Goal: Task Accomplishment & Management: Use online tool/utility

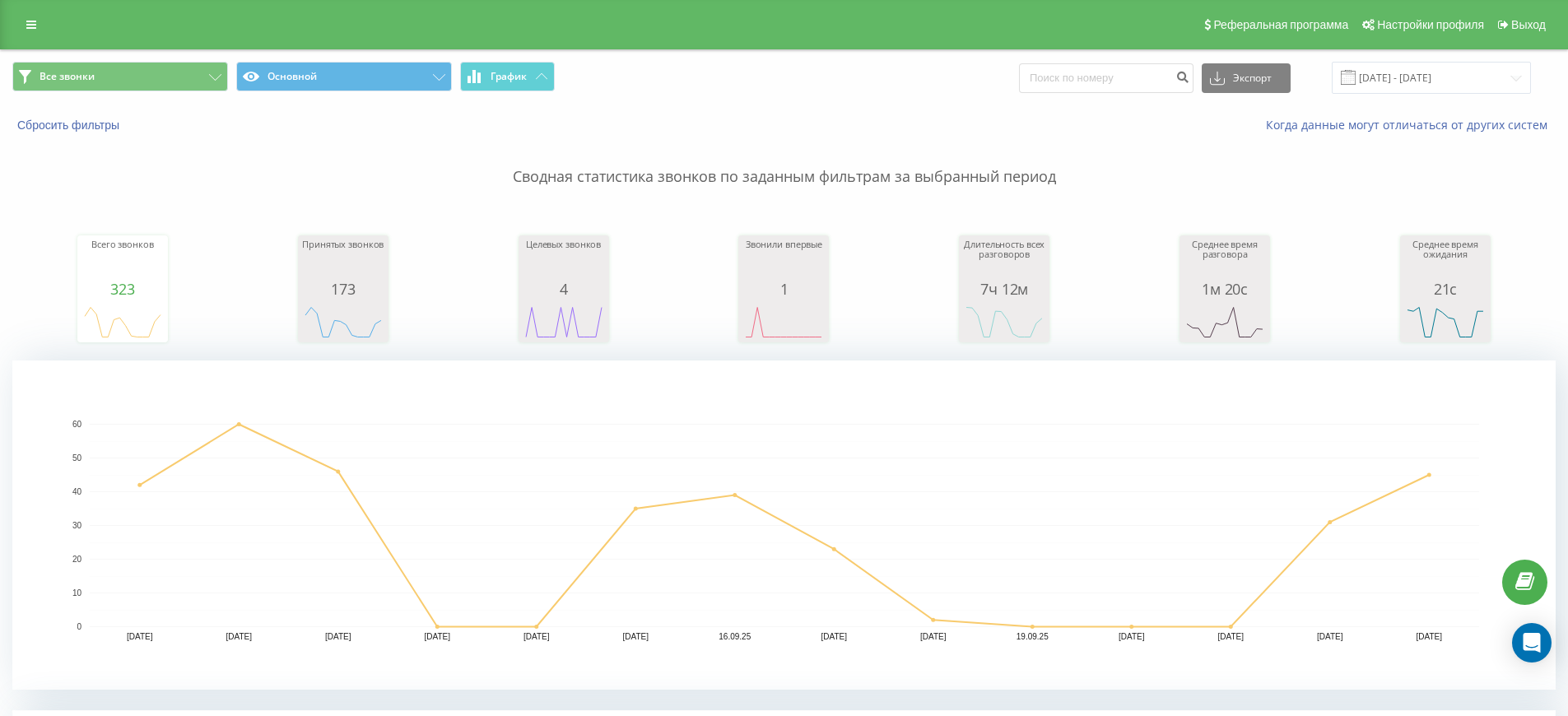
scroll to position [4, 0]
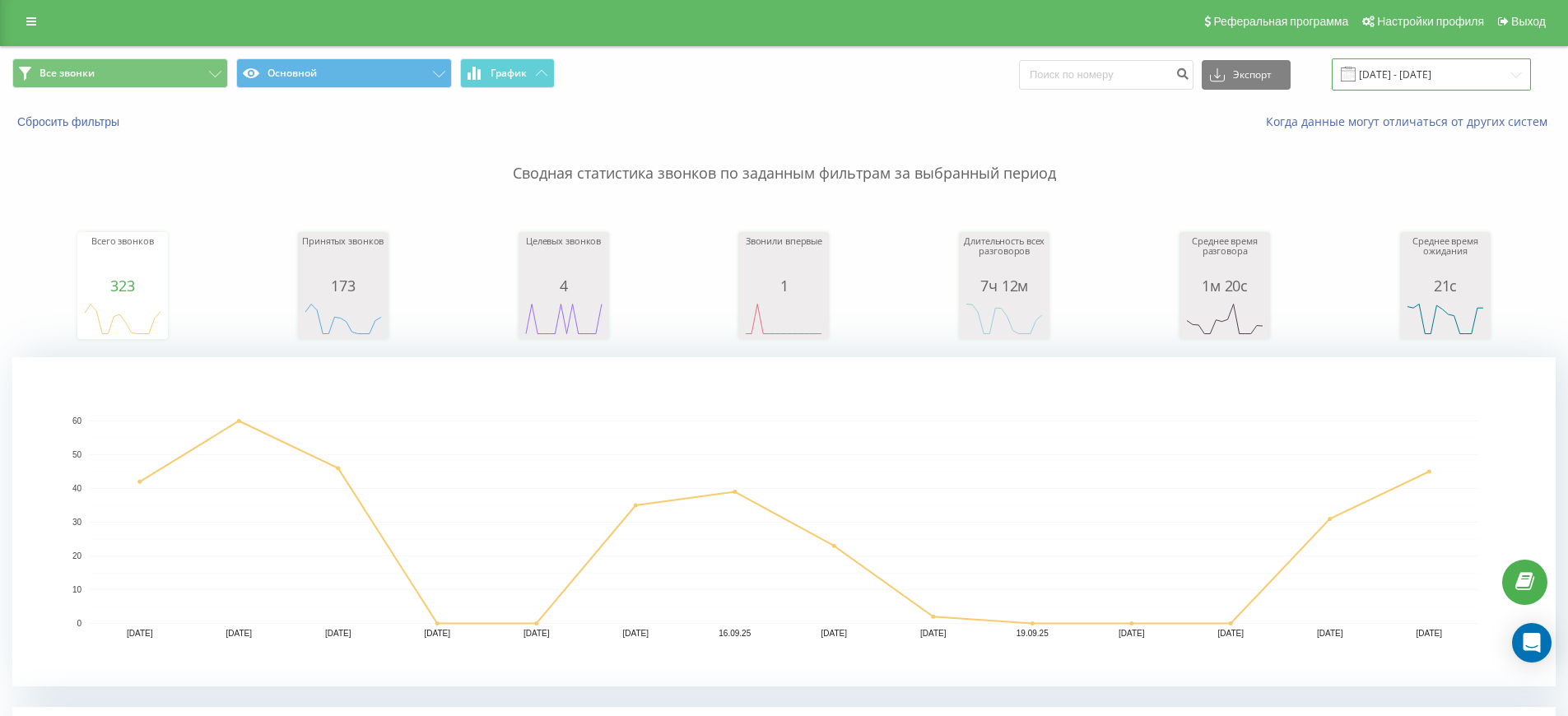
click at [1463, 76] on input "[DATE] - [DATE]" at bounding box center [1432, 73] width 199 height 32
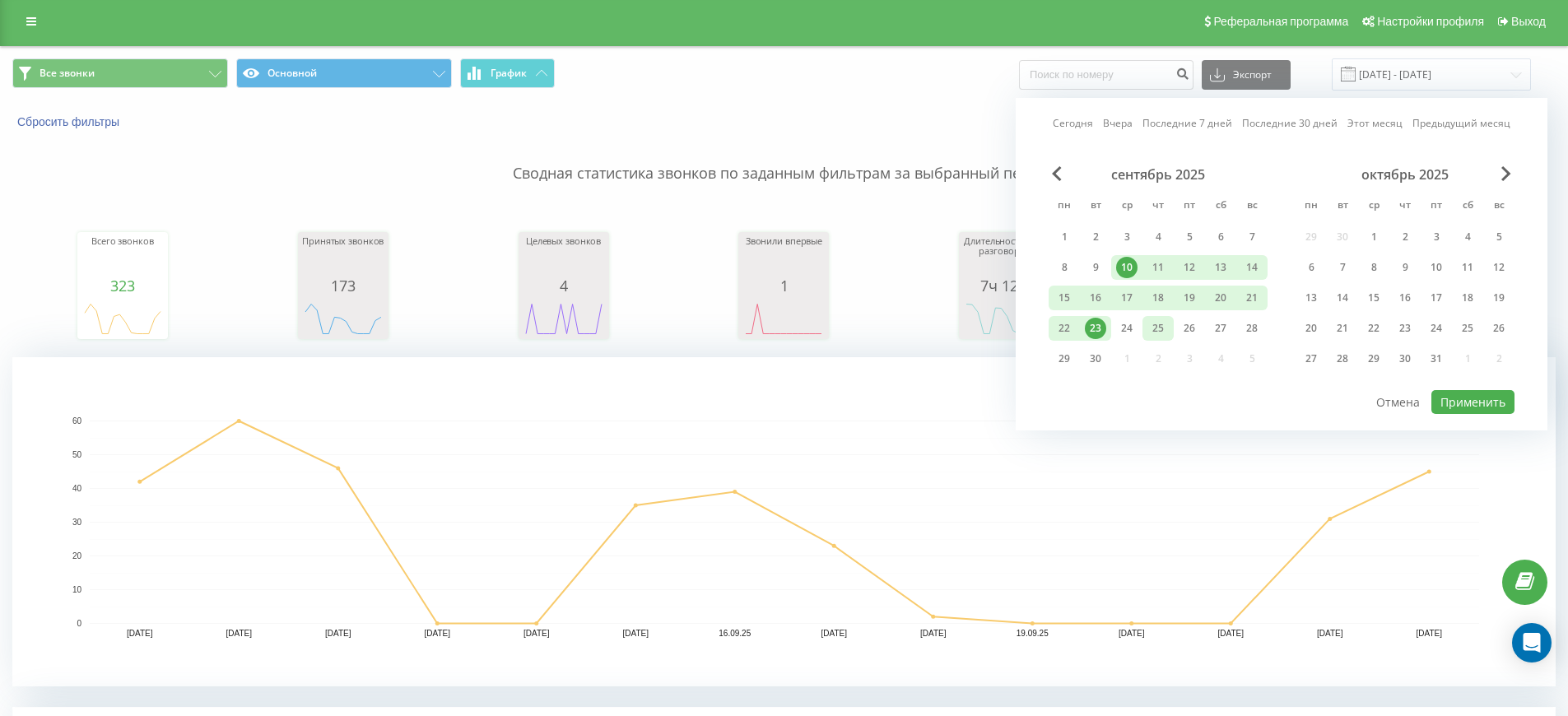
drag, startPoint x: 1098, startPoint y: 329, endPoint x: 1149, endPoint y: 337, distance: 51.6
click at [1098, 330] on div "23" at bounding box center [1096, 329] width 22 height 22
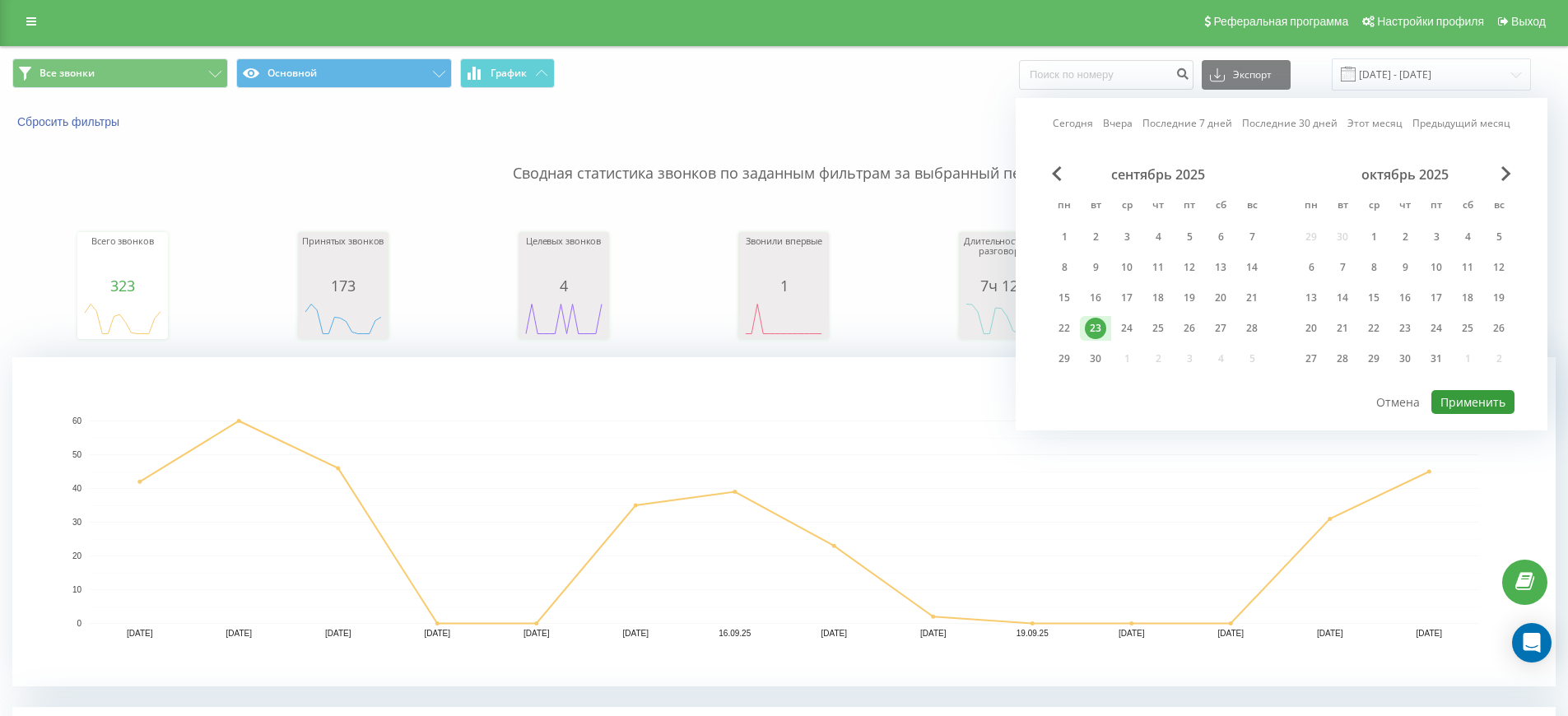
click at [1476, 404] on button "Применить" at bounding box center [1474, 402] width 83 height 24
type input "[DATE] - [DATE]"
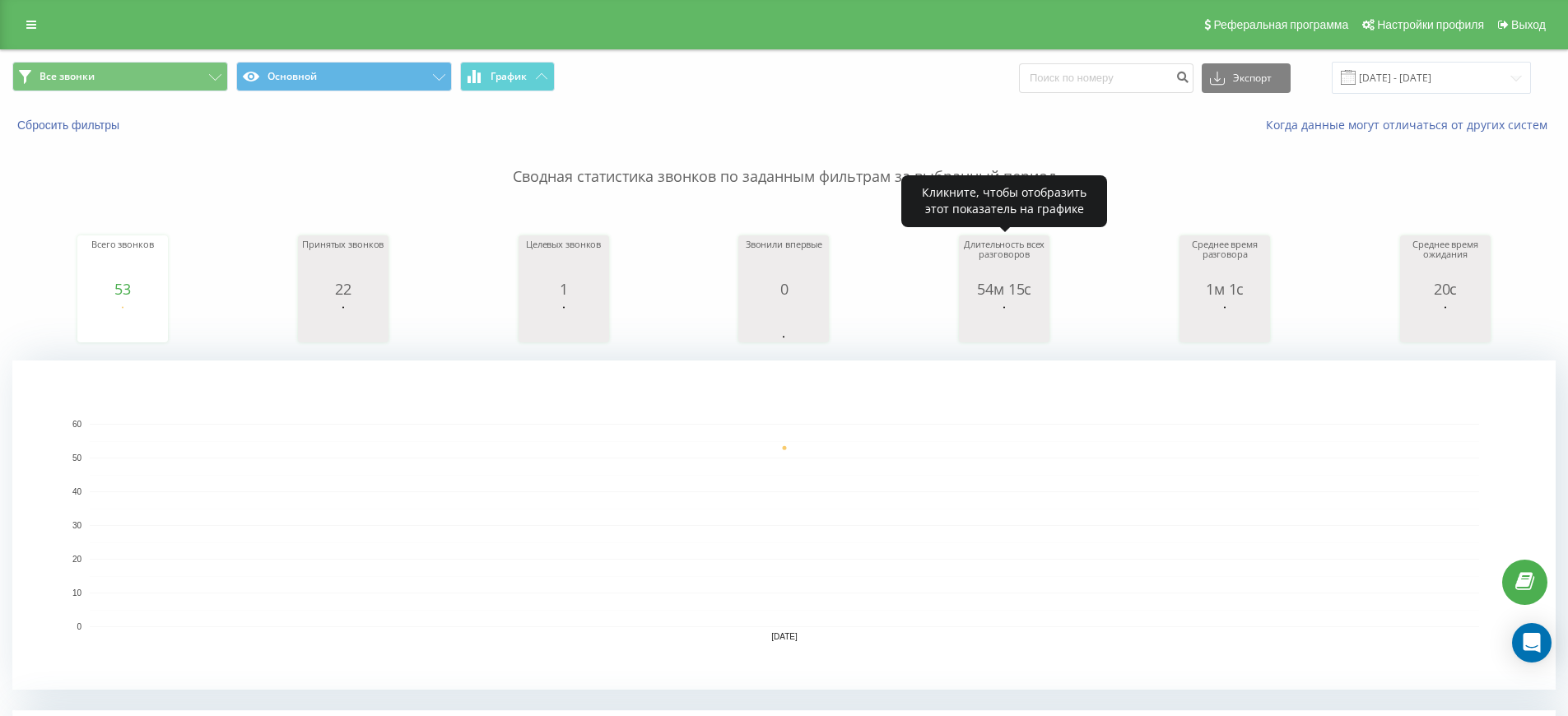
click at [1011, 263] on div "Длительность всех разговоров" at bounding box center [1004, 259] width 82 height 41
click at [1009, 292] on div "54м 15с" at bounding box center [1004, 289] width 82 height 16
